Goal: Feedback & Contribution: Contribute content

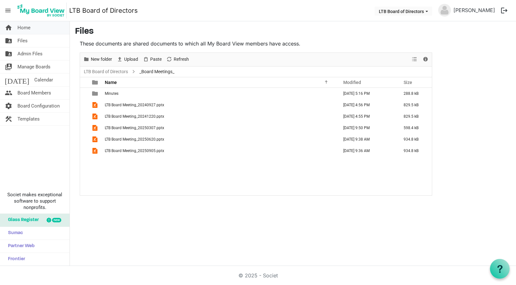
click at [21, 29] on span "Home" at bounding box center [23, 27] width 13 height 13
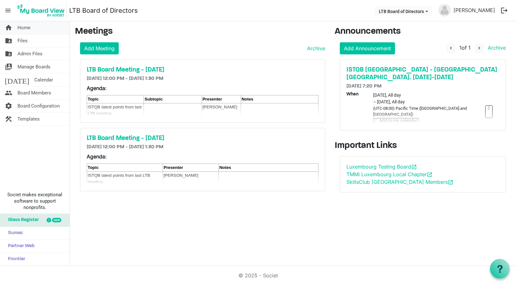
click at [24, 27] on span "Home" at bounding box center [23, 27] width 13 height 13
click at [37, 11] on img at bounding box center [41, 11] width 51 height 16
click at [408, 10] on button "LTB Board of Directors" at bounding box center [404, 11] width 58 height 9
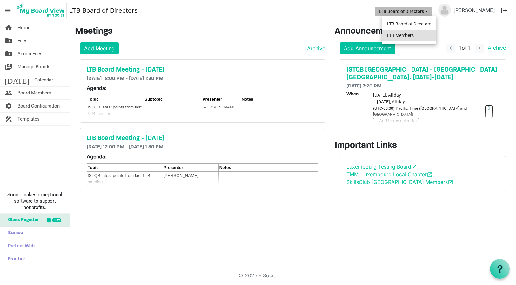
click at [405, 35] on li "LTB Members" at bounding box center [409, 35] width 54 height 11
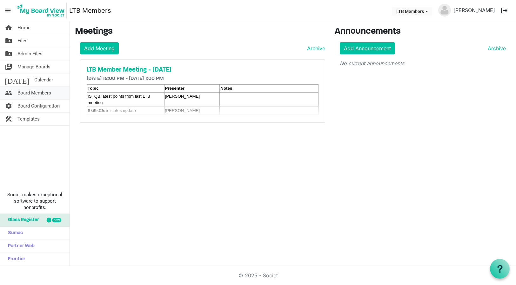
click at [30, 94] on span "Board Members" at bounding box center [34, 92] width 34 height 13
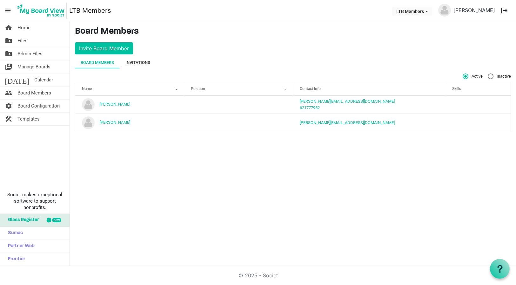
click at [140, 64] on div "Invitations" at bounding box center [138, 62] width 25 height 6
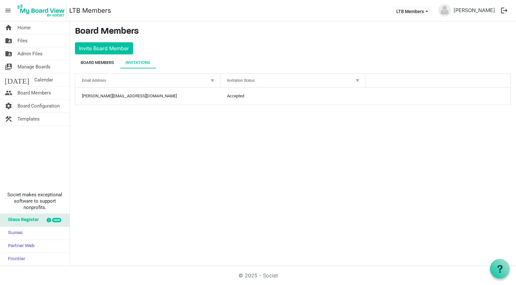
click at [91, 65] on div "Board Members" at bounding box center [97, 62] width 33 height 6
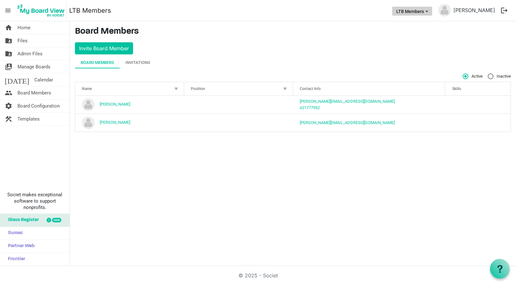
click at [417, 9] on button "LTB Members" at bounding box center [412, 11] width 40 height 9
click at [420, 26] on li "LTB Board of Directors" at bounding box center [426, 23] width 54 height 11
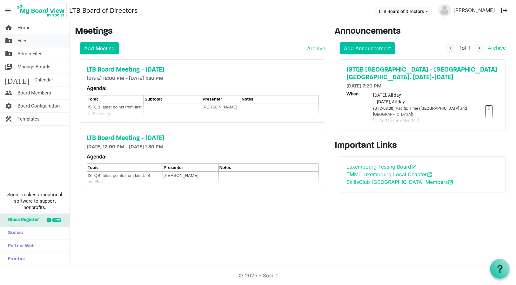
click at [23, 39] on span "Files" at bounding box center [22, 40] width 10 height 13
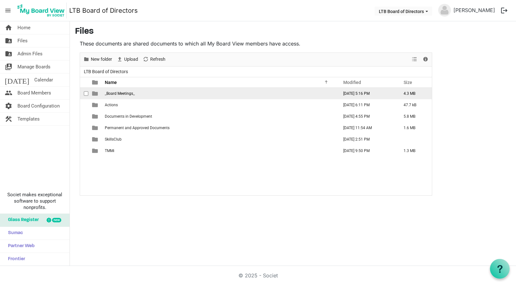
click at [114, 91] on td "_Board Meetings_" at bounding box center [220, 93] width 234 height 11
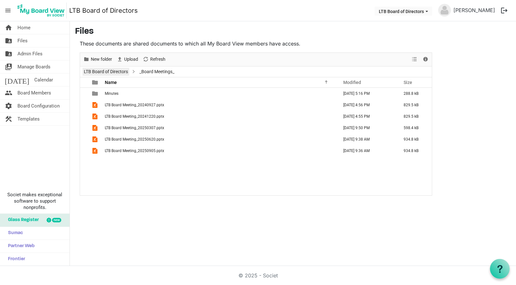
click at [115, 69] on link "LTB Board of Directors" at bounding box center [106, 72] width 47 height 8
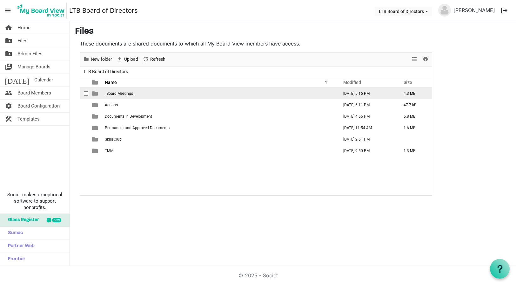
click at [122, 93] on span "_Board Meetings_" at bounding box center [120, 93] width 30 height 4
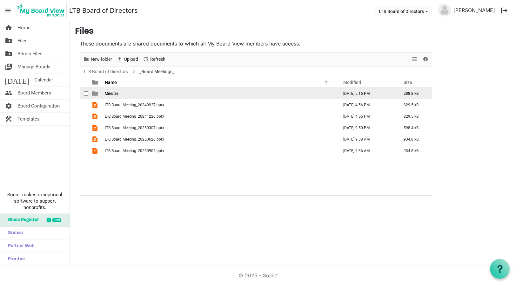
click at [109, 92] on span "Minutes" at bounding box center [112, 93] width 14 height 4
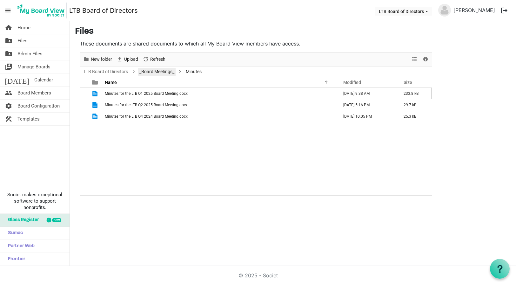
click at [154, 73] on link "_Board Meetings_" at bounding box center [156, 72] width 37 height 8
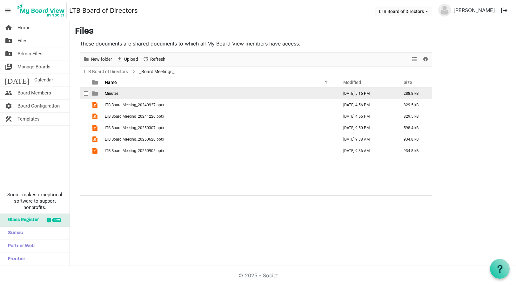
click at [115, 95] on span "Minutes" at bounding box center [112, 93] width 14 height 4
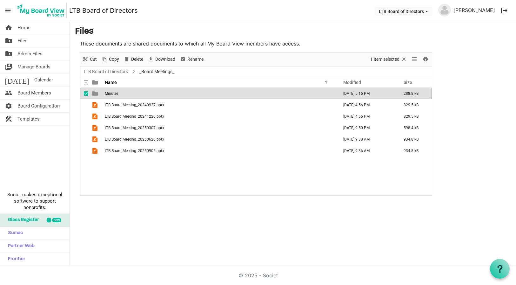
click at [115, 95] on span "Minutes" at bounding box center [112, 93] width 14 height 4
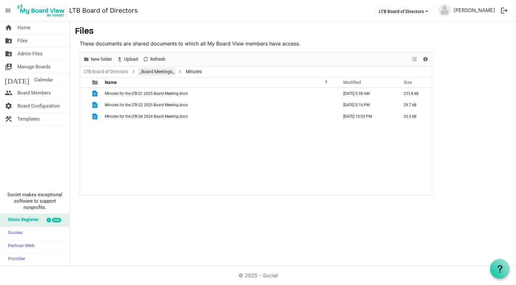
click at [148, 73] on link "_Board Meetings_" at bounding box center [156, 72] width 37 height 8
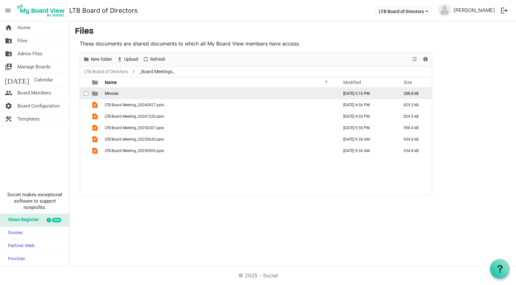
click at [108, 93] on span "Minutes" at bounding box center [112, 93] width 14 height 4
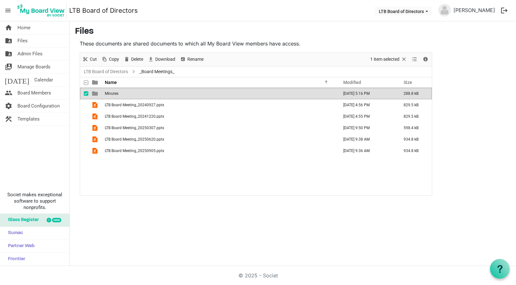
click at [108, 93] on span "Minutes" at bounding box center [112, 93] width 14 height 4
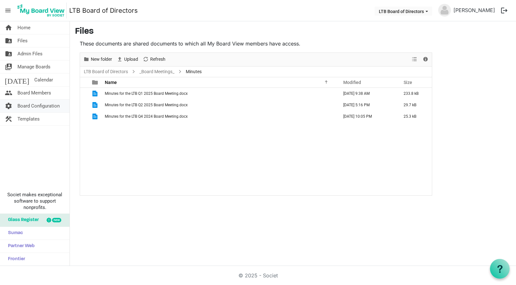
click at [31, 105] on span "Board Configuration" at bounding box center [38, 105] width 42 height 13
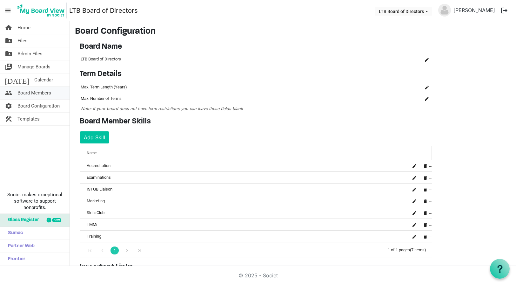
click at [28, 92] on span "Board Members" at bounding box center [34, 92] width 34 height 13
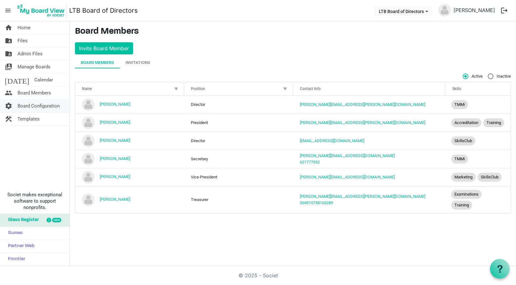
click at [29, 106] on span "Board Configuration" at bounding box center [38, 105] width 42 height 13
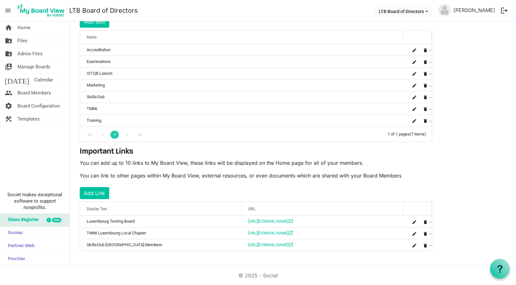
scroll to position [116, 0]
click at [31, 94] on span "Board Members" at bounding box center [34, 92] width 34 height 13
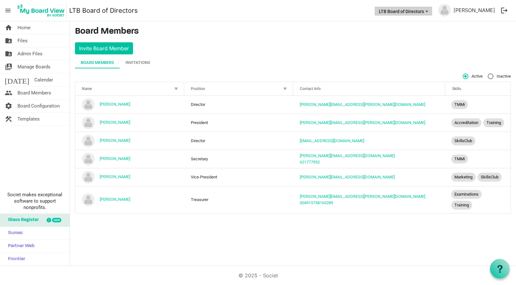
click at [406, 13] on button "LTB Board of Directors" at bounding box center [404, 11] width 58 height 9
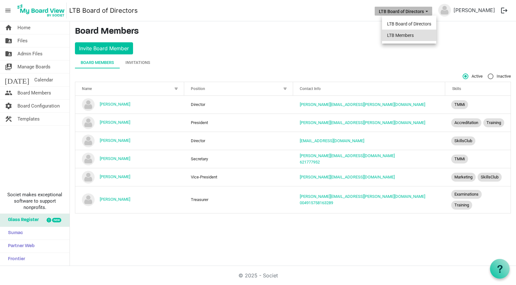
click at [406, 36] on li "LTB Members" at bounding box center [409, 35] width 54 height 11
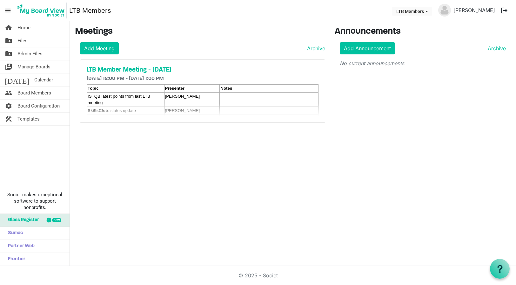
click at [197, 94] on div "Dietmar" at bounding box center [192, 96] width 54 height 6
click at [187, 71] on h5 "LTB Member Meeting - Friday 10 October 2025" at bounding box center [203, 70] width 232 height 8
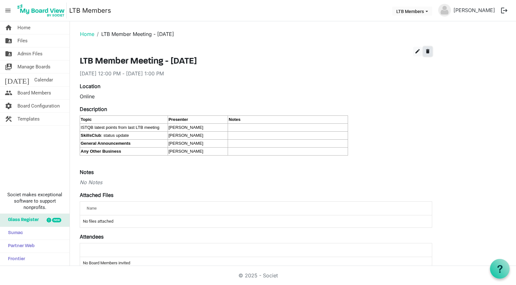
click at [429, 51] on span "delete" at bounding box center [428, 51] width 6 height 6
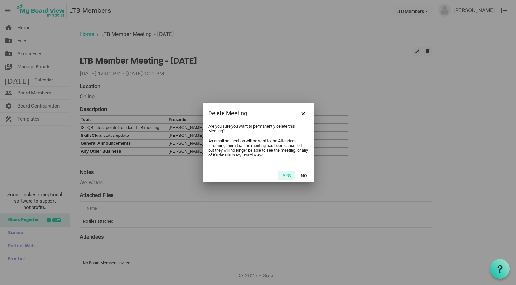
click at [287, 174] on button "Yes" at bounding box center [287, 175] width 16 height 9
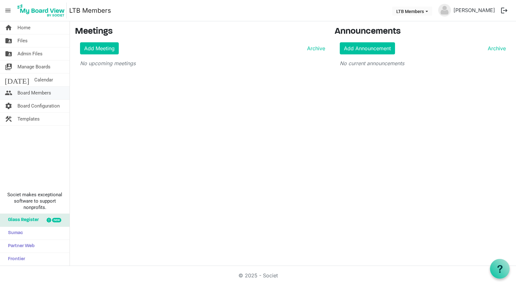
click at [26, 94] on span "Board Members" at bounding box center [34, 92] width 34 height 13
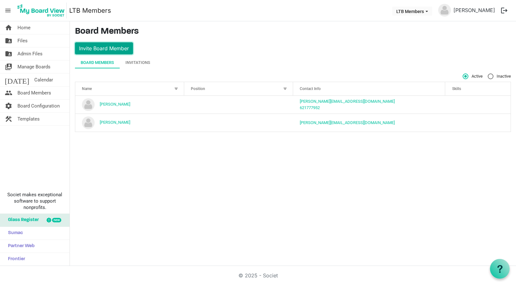
click at [111, 48] on button "Invite Board Member" at bounding box center [104, 48] width 58 height 12
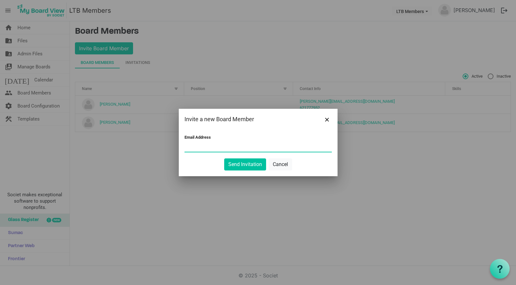
paste input "badlesameer@gmail.com"
type input "badlesameer@gmail.com"
click at [247, 165] on button "Send Invitation" at bounding box center [245, 164] width 42 height 12
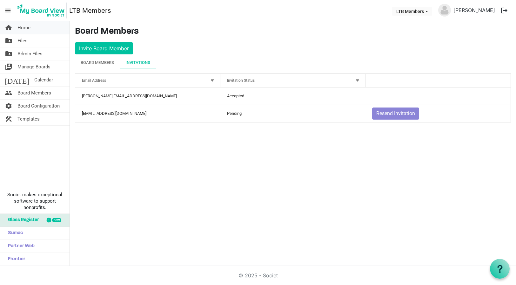
click at [26, 28] on span "Home" at bounding box center [23, 27] width 13 height 13
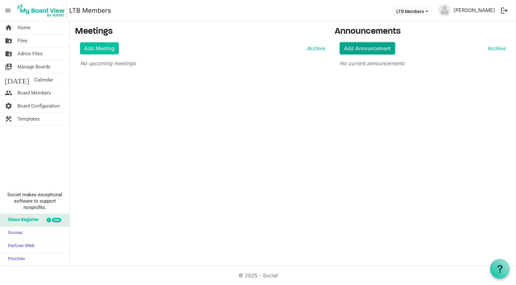
click at [364, 50] on link "Add Announcement" at bounding box center [367, 48] width 55 height 12
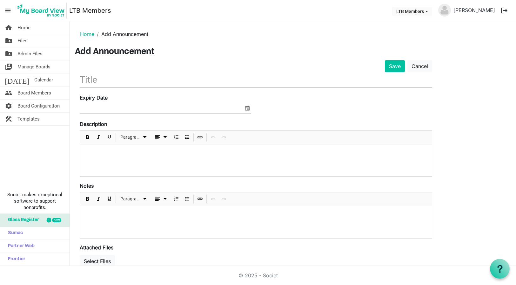
click at [139, 79] on input "text" at bounding box center [256, 79] width 353 height 15
paste input "luxembourg software testing event"
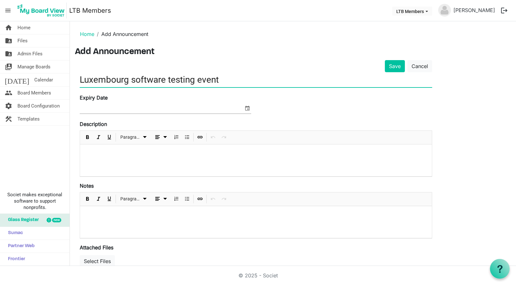
type input "Luxembourg software testing event"
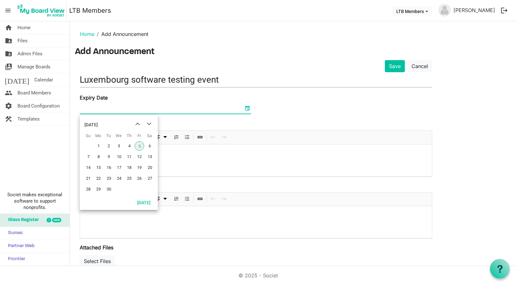
click at [248, 106] on span "select" at bounding box center [248, 108] width 8 height 8
click at [148, 122] on span "next month" at bounding box center [149, 123] width 11 height 11
click at [131, 188] on span "27" at bounding box center [130, 189] width 10 height 10
type input "11/27/2025"
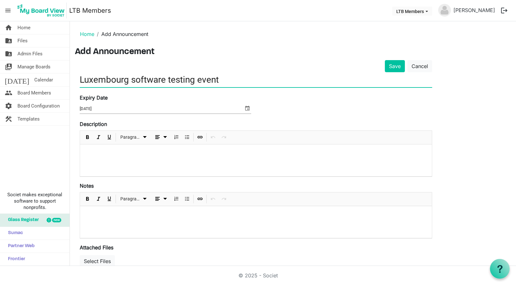
click at [132, 79] on input "Luxembourg software testing event" at bounding box center [256, 79] width 353 height 15
drag, startPoint x: 168, startPoint y: 80, endPoint x: 171, endPoint y: 83, distance: 4.0
click at [169, 80] on input "Luxembourg Software testing event" at bounding box center [256, 79] width 353 height 15
drag, startPoint x: 201, startPoint y: 81, endPoint x: 202, endPoint y: 84, distance: 3.4
click at [202, 80] on input "Luxembourg Software Testing event" at bounding box center [256, 79] width 353 height 15
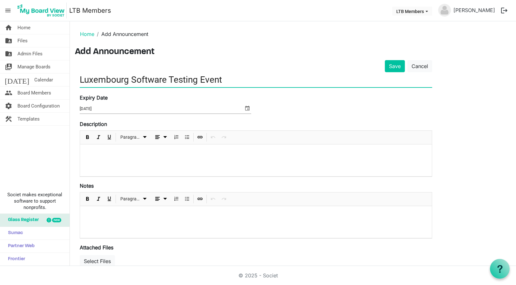
type input "Luxembourg Software Testing Event"
click at [105, 211] on p at bounding box center [256, 214] width 342 height 7
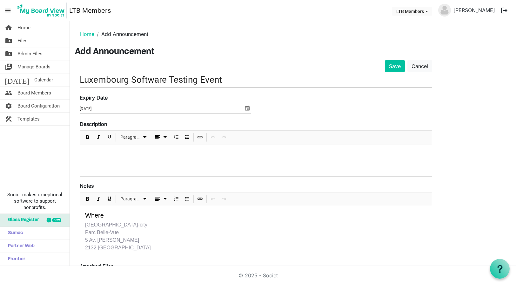
click at [99, 151] on p at bounding box center [256, 152] width 342 height 7
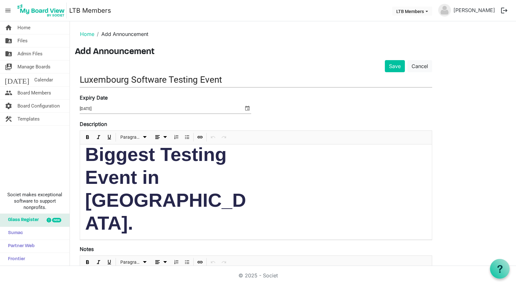
scroll to position [14, 0]
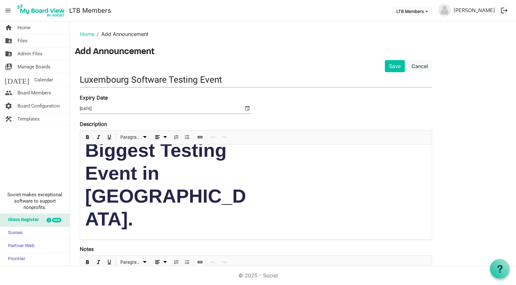
click at [116, 193] on div "Biggest Testing Event in Luxembourg. The aim of the Luxembourg Software Testing…" at bounding box center [256, 212] width 352 height 162
click at [196, 243] on p "The aim of the Luxembourg Software Testing Event (LSTE) is to gather all the te…" at bounding box center [167, 262] width 164 height 38
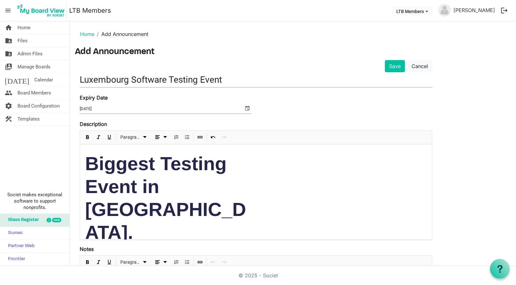
scroll to position [0, 0]
click at [395, 67] on button "Save" at bounding box center [395, 66] width 20 height 12
click at [392, 64] on button "Save" at bounding box center [395, 66] width 20 height 12
click at [395, 65] on button "Save" at bounding box center [395, 66] width 20 height 12
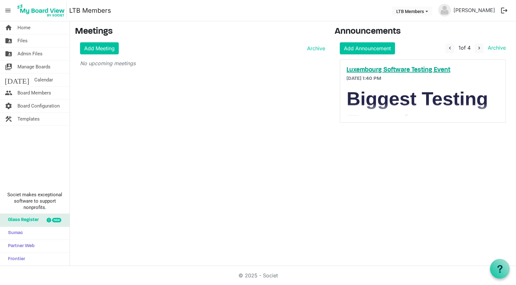
click at [401, 71] on h5 "Luxembourg Software Testing Event" at bounding box center [423, 70] width 153 height 8
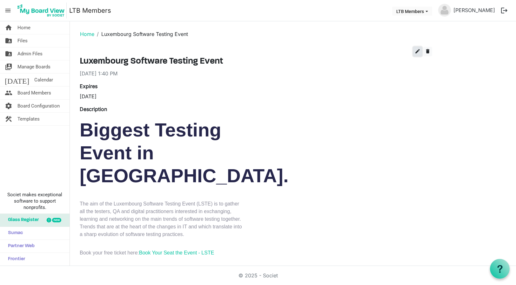
click at [416, 50] on span "edit" at bounding box center [418, 51] width 6 height 6
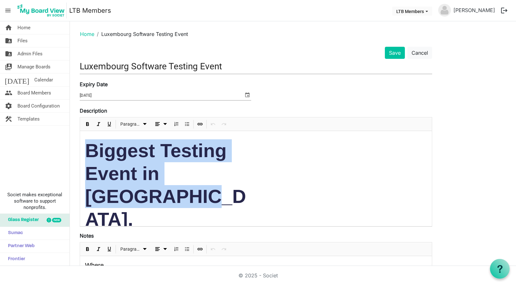
drag, startPoint x: 193, startPoint y: 178, endPoint x: 79, endPoint y: 156, distance: 115.9
click at [79, 156] on div "Save Cancel Luxembourg Software Testing Event Expiry Date 11/27/2025 Descriptio…" at bounding box center [256, 217] width 362 height 341
click at [145, 126] on span "Paragraph dropdownbutton" at bounding box center [145, 124] width 8 height 8
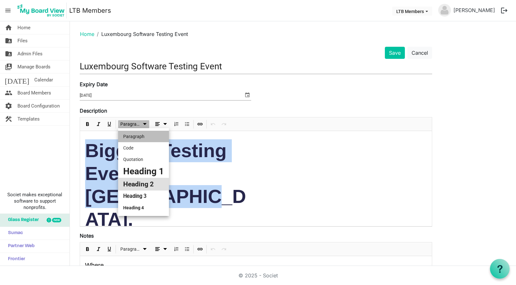
click at [141, 183] on li "Heading 2" at bounding box center [143, 184] width 51 height 13
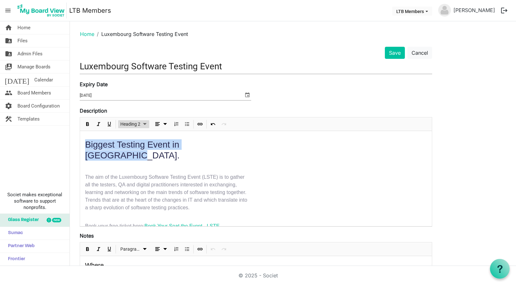
click at [143, 124] on span "Paragraph dropdownbutton" at bounding box center [145, 124] width 8 height 8
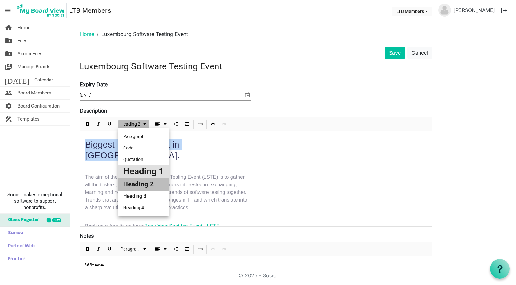
click at [138, 169] on li "Heading 1" at bounding box center [143, 171] width 51 height 13
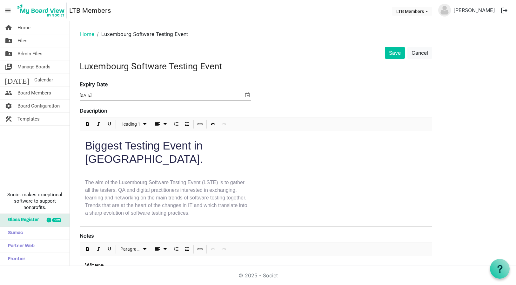
click at [265, 148] on div "Biggest Testing Event in Luxembourg. The aim of the Luxembourg Software Testing…" at bounding box center [256, 194] width 352 height 126
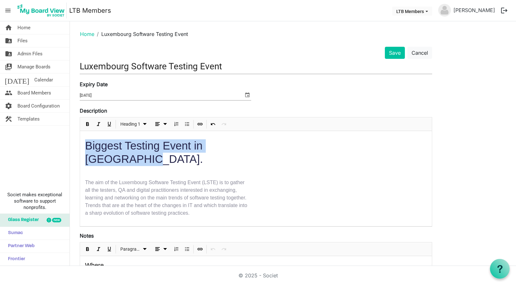
drag, startPoint x: 228, startPoint y: 148, endPoint x: 81, endPoint y: 147, distance: 146.2
click at [81, 147] on div "Biggest Testing Event in Luxembourg. The aim of the Luxembourg Software Testing…" at bounding box center [256, 194] width 352 height 126
click at [88, 124] on span "Bold" at bounding box center [88, 124] width 8 height 8
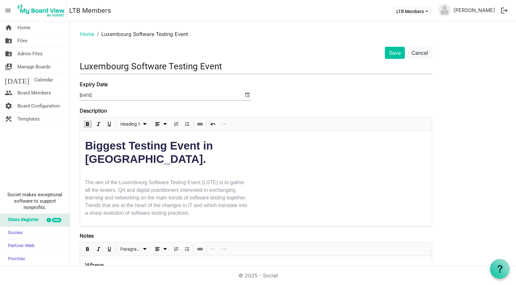
click at [241, 148] on h1 "Biggest Testing Event in Luxembourg." at bounding box center [167, 152] width 164 height 26
click at [396, 51] on button "Save" at bounding box center [395, 53] width 20 height 12
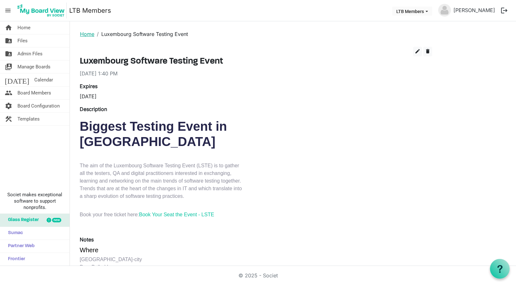
click at [88, 34] on link "Home" at bounding box center [87, 34] width 14 height 6
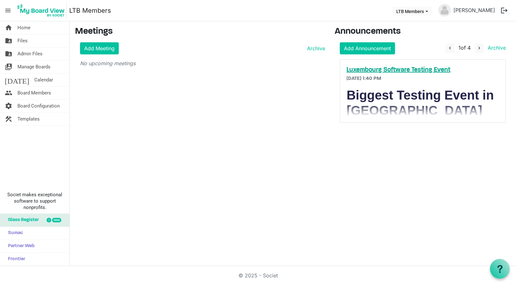
click at [382, 70] on h5 "Luxembourg Software Testing Event" at bounding box center [423, 70] width 153 height 8
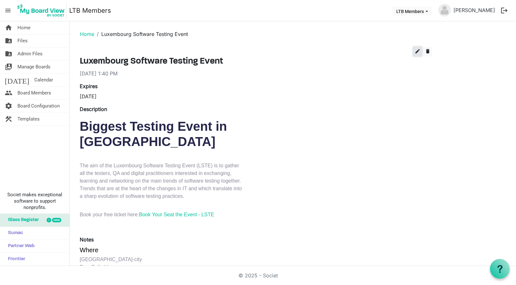
click at [416, 51] on span "edit" at bounding box center [418, 51] width 6 height 6
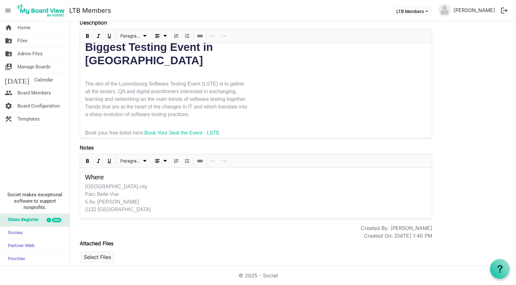
scroll to position [95, 0]
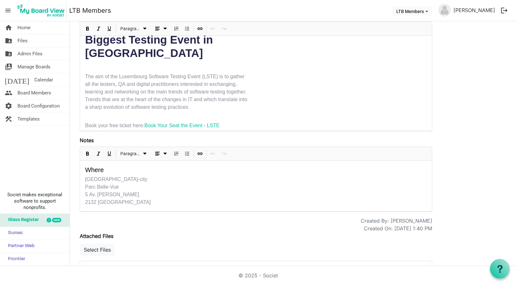
click at [171, 174] on h5 "Where" at bounding box center [256, 170] width 342 height 8
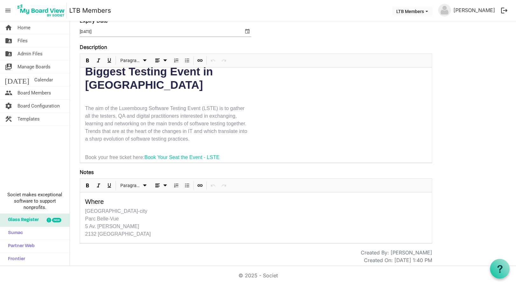
click at [84, 201] on div "Where [GEOGRAPHIC_DATA]-city [GEOGRAPHIC_DATA] 5 Av. [PERSON_NAME] 2132 [GEOGRA…" at bounding box center [256, 217] width 352 height 51
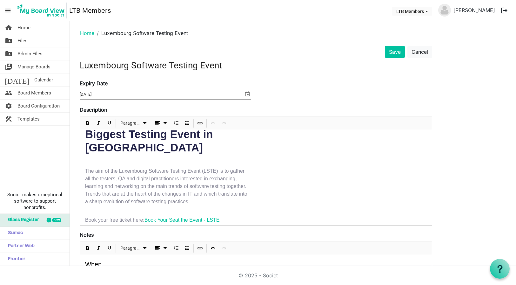
scroll to position [0, 0]
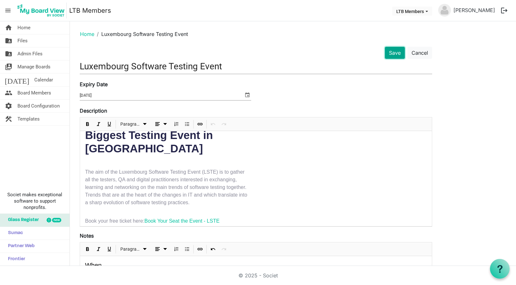
click at [395, 53] on button "Save" at bounding box center [395, 53] width 20 height 12
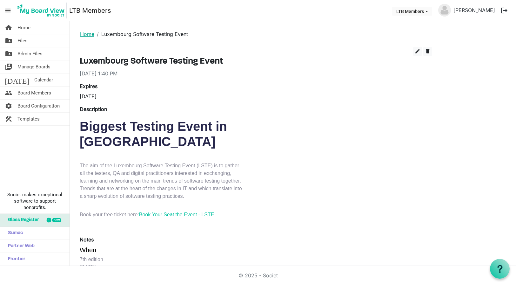
click at [82, 35] on link "Home" at bounding box center [87, 34] width 14 height 6
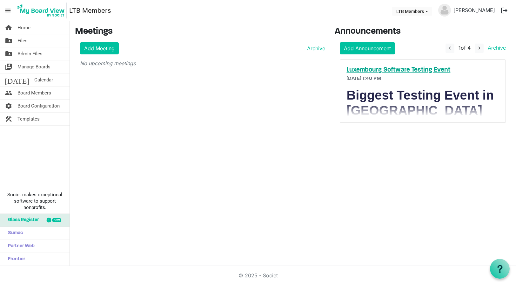
click at [394, 68] on h5 "Luxembourg Software Testing Event" at bounding box center [423, 70] width 153 height 8
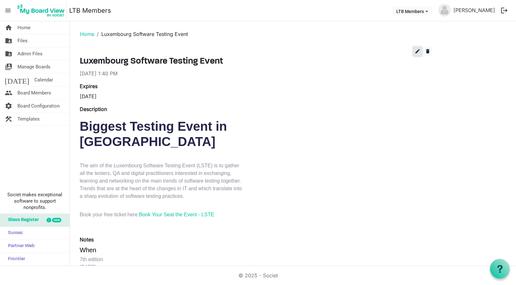
click at [418, 50] on span "edit" at bounding box center [418, 51] width 6 height 6
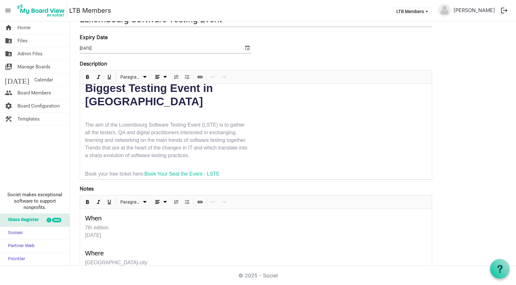
scroll to position [127, 0]
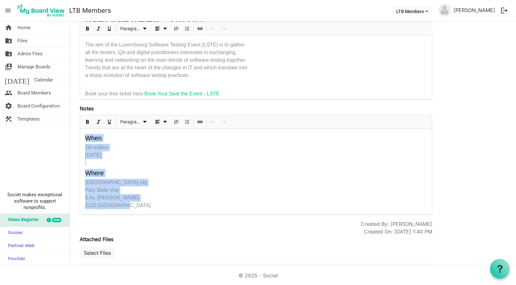
drag, startPoint x: 118, startPoint y: 206, endPoint x: 80, endPoint y: 140, distance: 76.0
click at [80, 140] on div "When 7th edition [DATE] Where [GEOGRAPHIC_DATA]-city [GEOGRAPHIC_DATA]-Vue 5 Av…" at bounding box center [256, 171] width 352 height 85
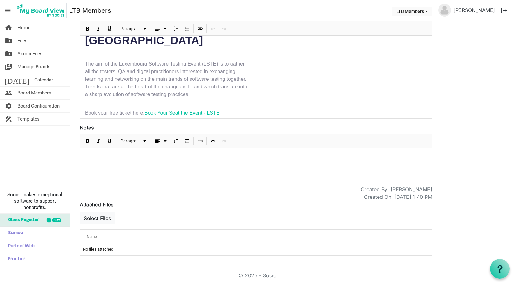
scroll to position [108, 0]
click at [96, 98] on p at bounding box center [167, 102] width 164 height 8
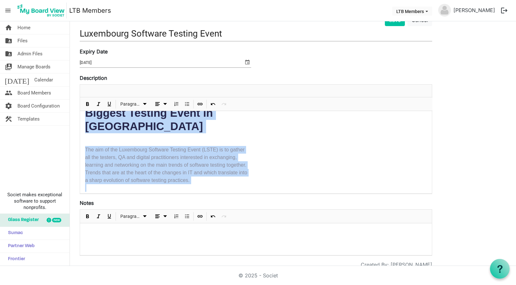
scroll to position [0, 0]
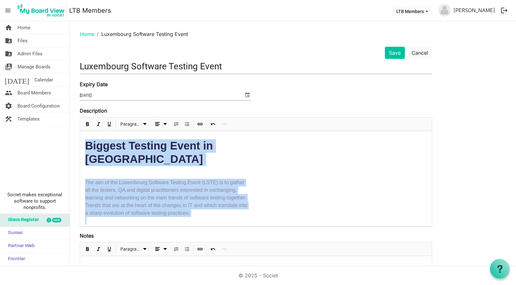
drag, startPoint x: 197, startPoint y: 92, endPoint x: 84, endPoint y: 147, distance: 125.6
click at [84, 147] on div "Biggest Testing Event in Luxembourg The aim of the Luxembourg Software Testing …" at bounding box center [256, 237] width 352 height 212
copy div "Biggest Testing Event in Luxembourg The aim of the Luxembourg Software Testing …"
click at [305, 162] on div "Biggest Testing Event in Luxembourg The aim of the Luxembourg Software Testing …" at bounding box center [256, 237] width 352 height 212
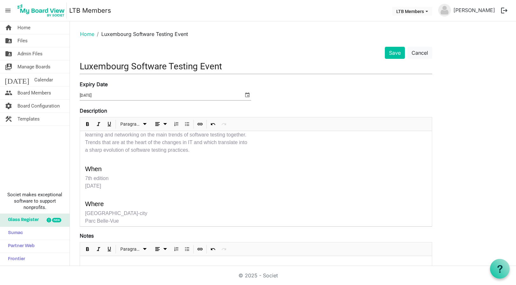
scroll to position [64, 0]
drag, startPoint x: 122, startPoint y: 164, endPoint x: 85, endPoint y: 166, distance: 37.3
click at [85, 166] on div "Biggest Testing Event in Luxembourg The aim of the Luxembourg Software Testing …" at bounding box center [256, 173] width 352 height 212
click at [89, 124] on span "Bold" at bounding box center [88, 124] width 8 height 8
click at [159, 174] on p "7th edition November 27, 2025" at bounding box center [167, 181] width 164 height 15
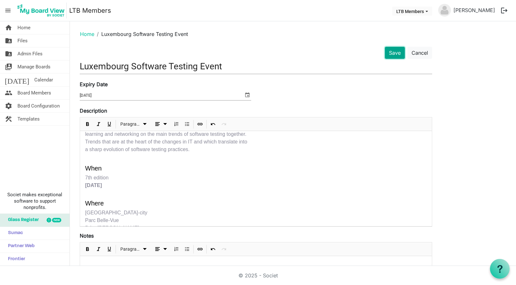
click at [394, 53] on button "Save" at bounding box center [395, 53] width 20 height 12
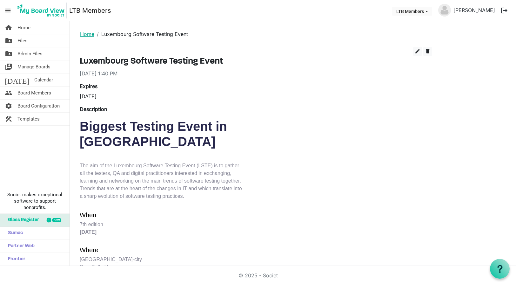
click at [87, 34] on link "Home" at bounding box center [87, 34] width 14 height 6
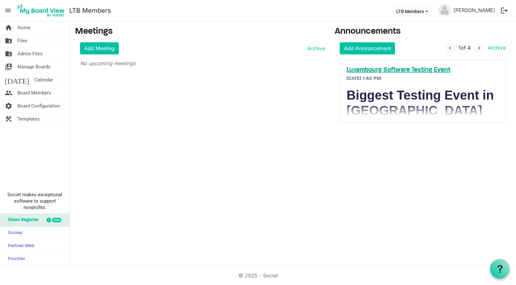
click at [380, 71] on h5 "Luxembourg Software Testing Event" at bounding box center [423, 70] width 153 height 8
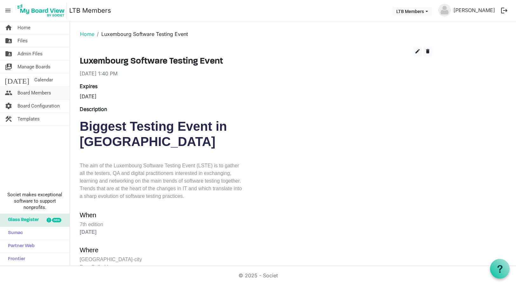
click at [30, 91] on span "Board Members" at bounding box center [34, 92] width 34 height 13
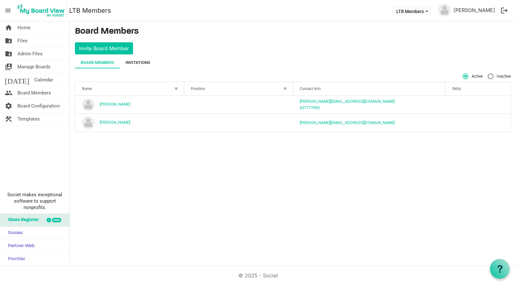
click at [134, 59] on div "Invitations" at bounding box center [138, 62] width 25 height 6
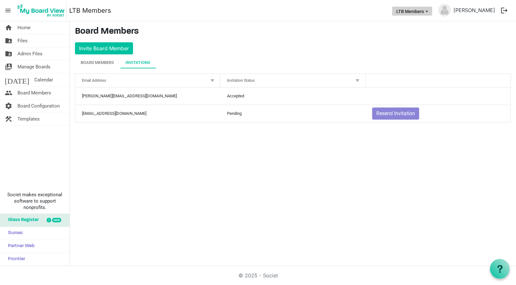
click at [410, 13] on button "LTB Members" at bounding box center [412, 11] width 40 height 9
click at [412, 23] on li "LTB Board of Directors" at bounding box center [426, 23] width 54 height 11
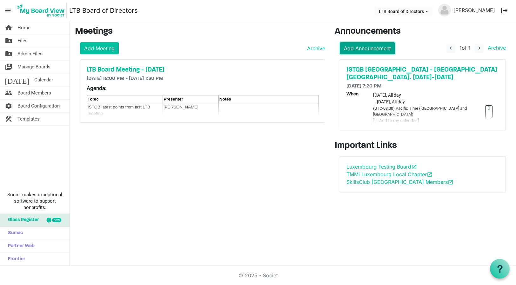
click at [362, 49] on link "Add Announcement" at bounding box center [367, 48] width 55 height 12
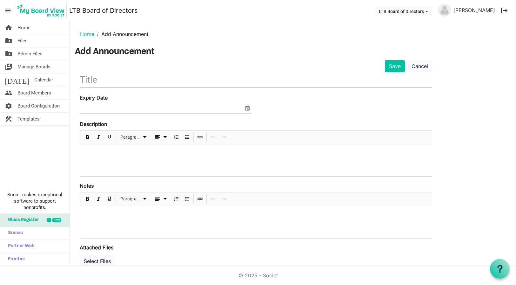
click at [139, 148] on div at bounding box center [256, 160] width 352 height 32
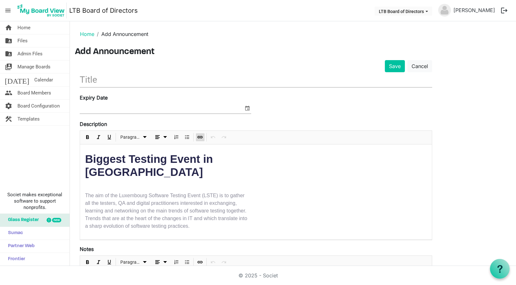
click at [144, 82] on input "text" at bounding box center [256, 79] width 353 height 15
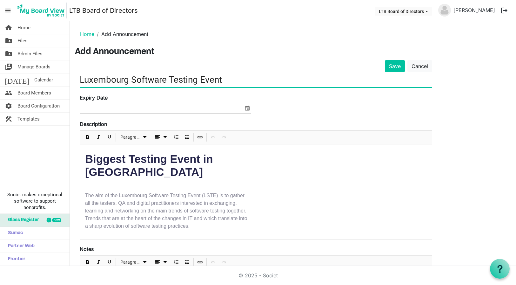
type input "Luxembourg Software Testing Event"
click at [247, 107] on span "select" at bounding box center [248, 108] width 8 height 8
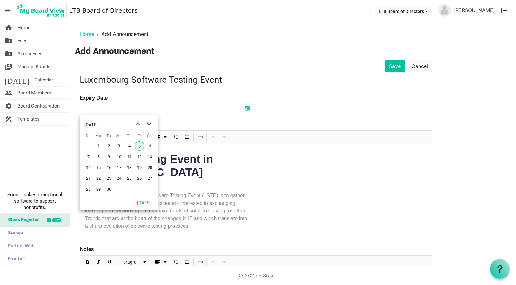
click at [150, 122] on span "next month" at bounding box center [149, 123] width 11 height 11
click at [129, 188] on span "27" at bounding box center [130, 189] width 10 height 10
type input "[DATE]"
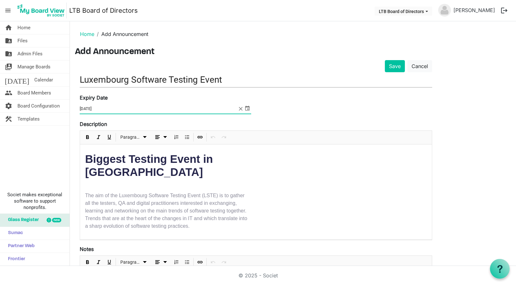
click at [246, 108] on span "select" at bounding box center [248, 108] width 8 height 8
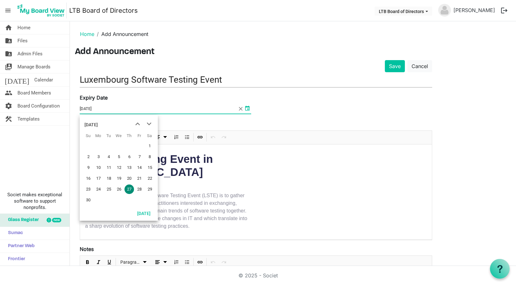
click at [246, 108] on span "select" at bounding box center [248, 108] width 8 height 8
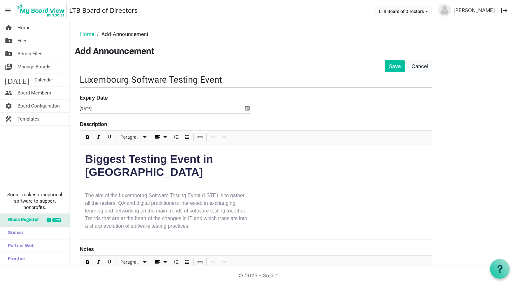
click at [277, 105] on div "Expiry Date [DATE]" at bounding box center [256, 107] width 362 height 26
click at [394, 67] on button "Save" at bounding box center [395, 66] width 20 height 12
